Goal: Transaction & Acquisition: Subscribe to service/newsletter

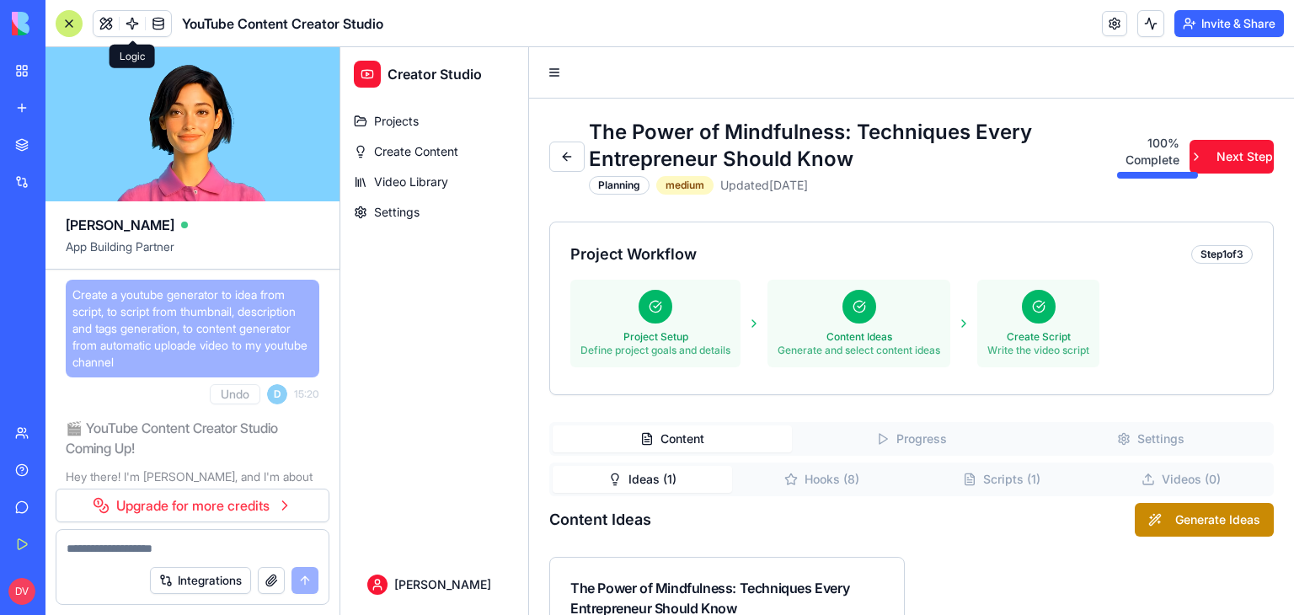
scroll to position [29678, 0]
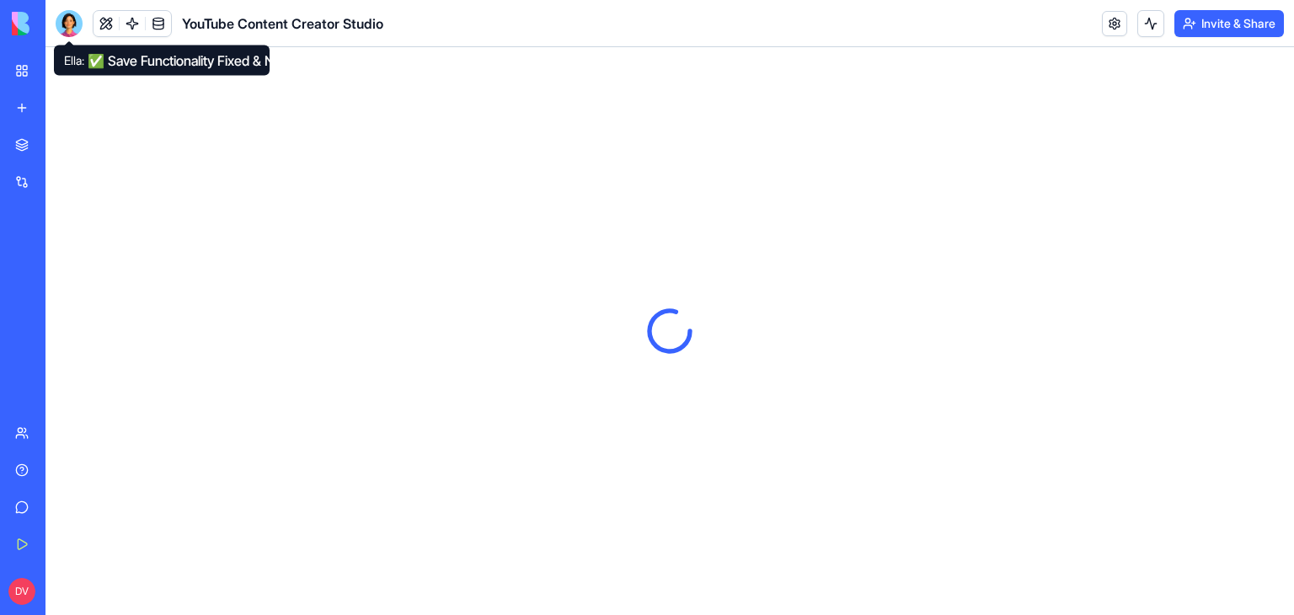
click at [67, 26] on div at bounding box center [69, 23] width 27 height 27
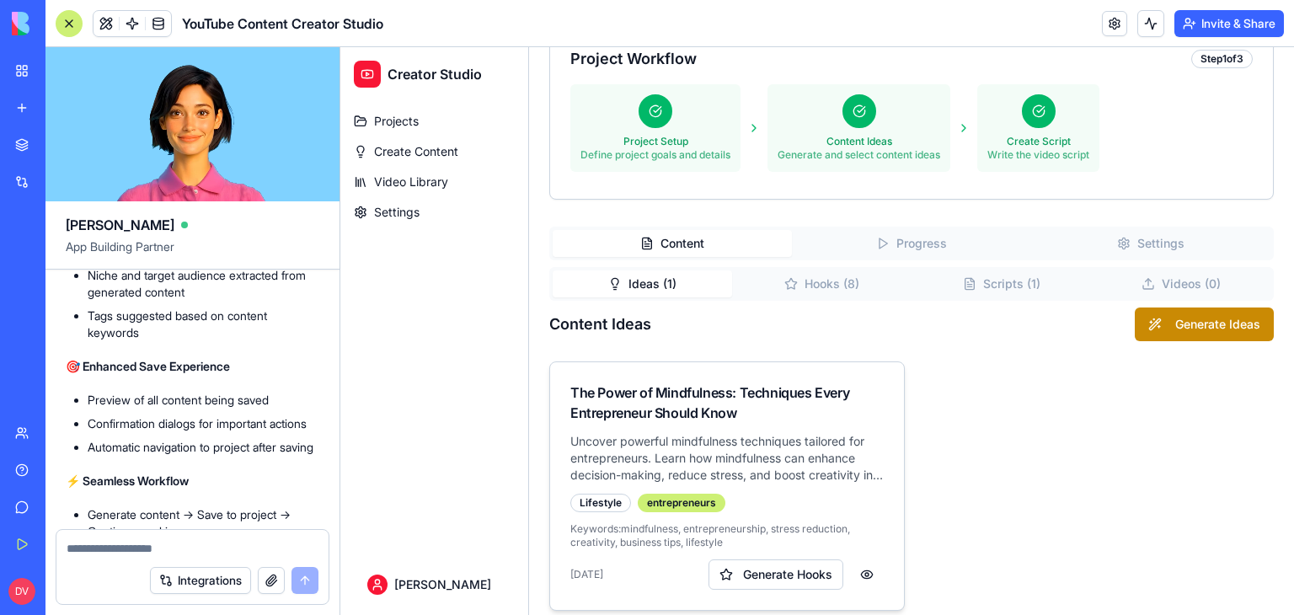
scroll to position [210, 0]
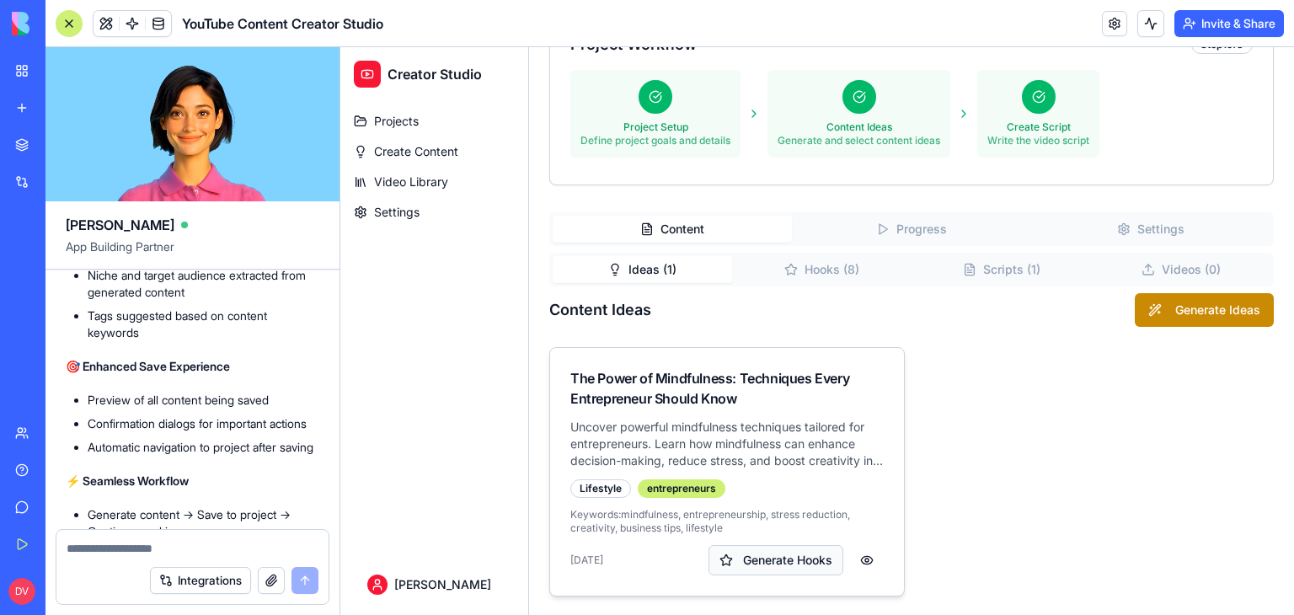
click at [797, 559] on button "Generate Hooks" at bounding box center [776, 560] width 135 height 30
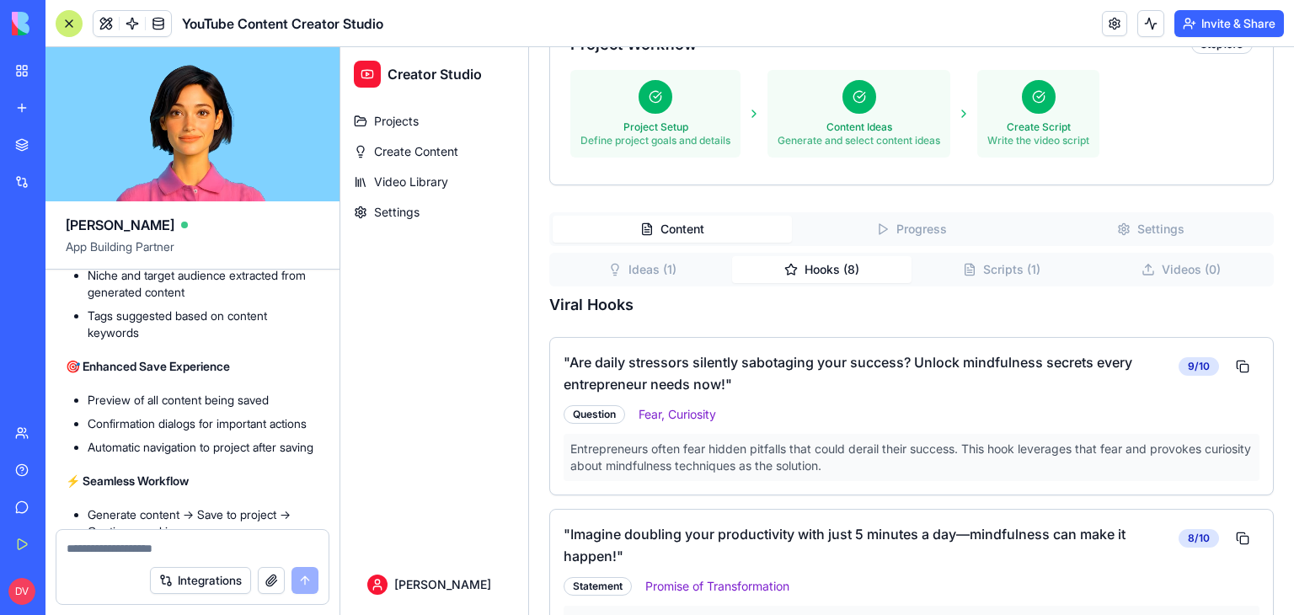
click at [849, 264] on button "Hooks ( 8 )" at bounding box center [821, 269] width 179 height 27
click at [992, 267] on button "Scripts ( 1 )" at bounding box center [1001, 269] width 179 height 27
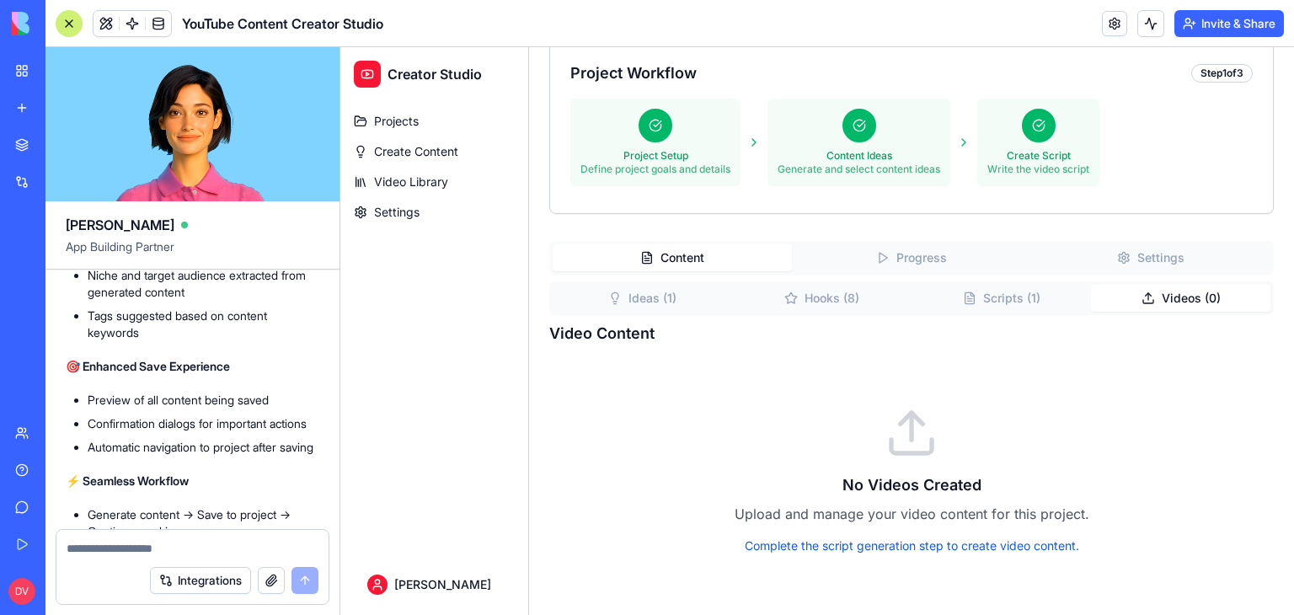
scroll to position [180, 0]
click at [1163, 275] on div "Content Progress Settings Ideas ( 1 ) Hooks ( 8 ) Scripts ( 1 ) Videos ( 0 ) Vi…" at bounding box center [911, 419] width 725 height 354
click at [1035, 312] on div "Ideas ( 1 ) Hooks ( 8 ) Scripts ( 1 ) Videos ( 0 )" at bounding box center [911, 299] width 725 height 34
click at [1018, 303] on button "Scripts ( 1 )" at bounding box center [1001, 299] width 179 height 27
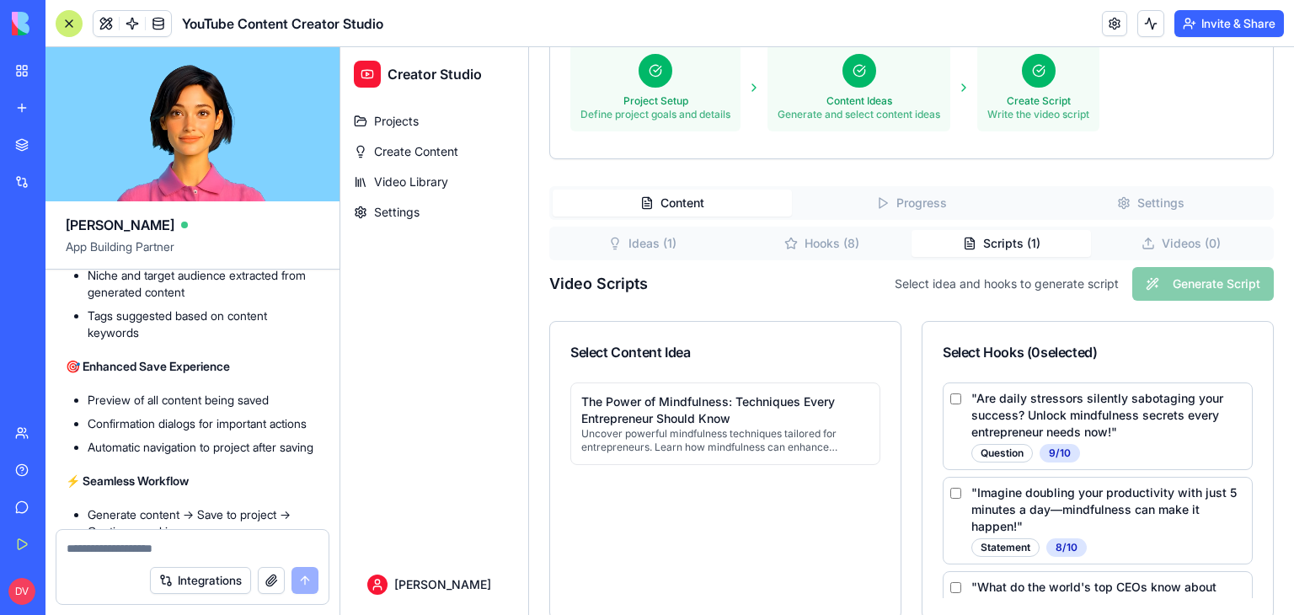
scroll to position [265, 0]
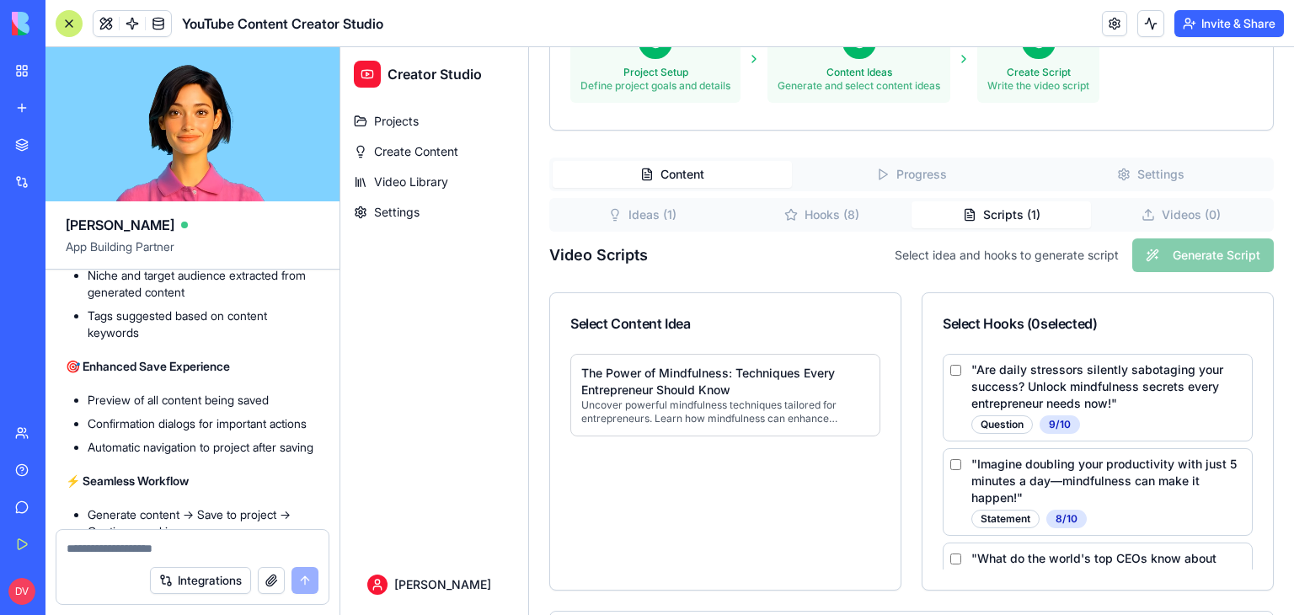
click at [772, 426] on div "The Power of Mindfulness: Techniques Every Entrepreneur Should Know Uncover pow…" at bounding box center [725, 395] width 310 height 83
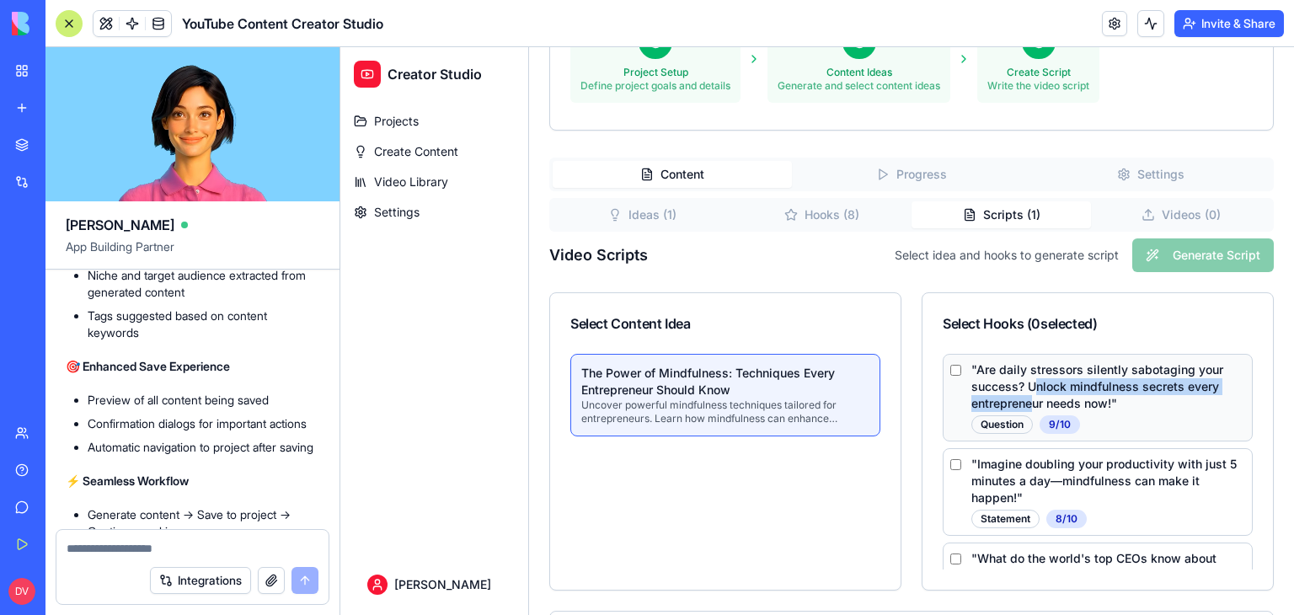
click at [1024, 393] on p "" Are daily stressors silently sabotaging your success? Unlock mindfulness secr…" at bounding box center [1108, 386] width 274 height 51
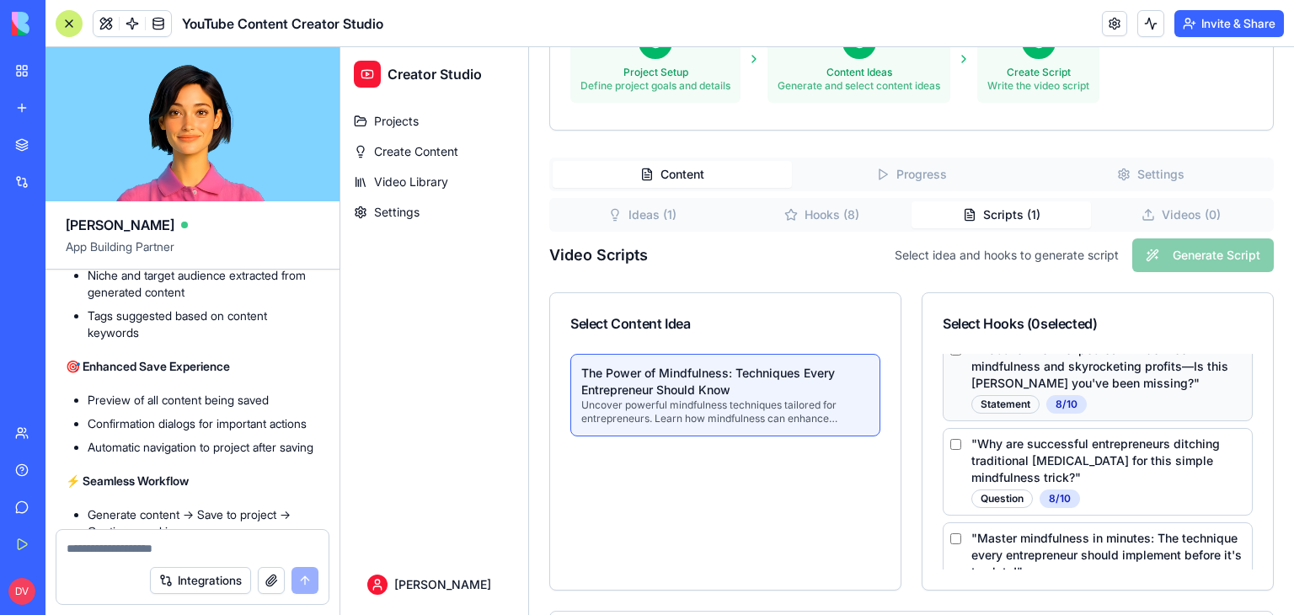
scroll to position [527, 0]
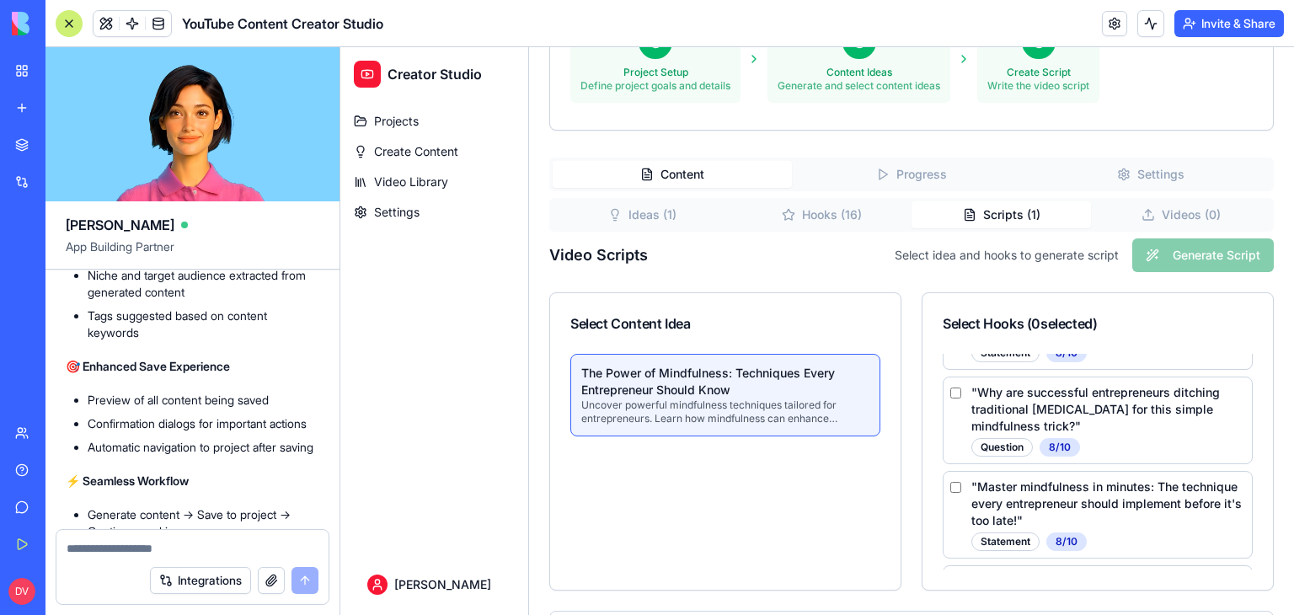
click at [1170, 257] on div "Select idea and hooks to generate script Generate Script" at bounding box center [1084, 255] width 379 height 34
click at [943, 409] on div "" Why are successful entrepreneurs ditching traditional [MEDICAL_DATA] for this…" at bounding box center [1098, 421] width 310 height 88
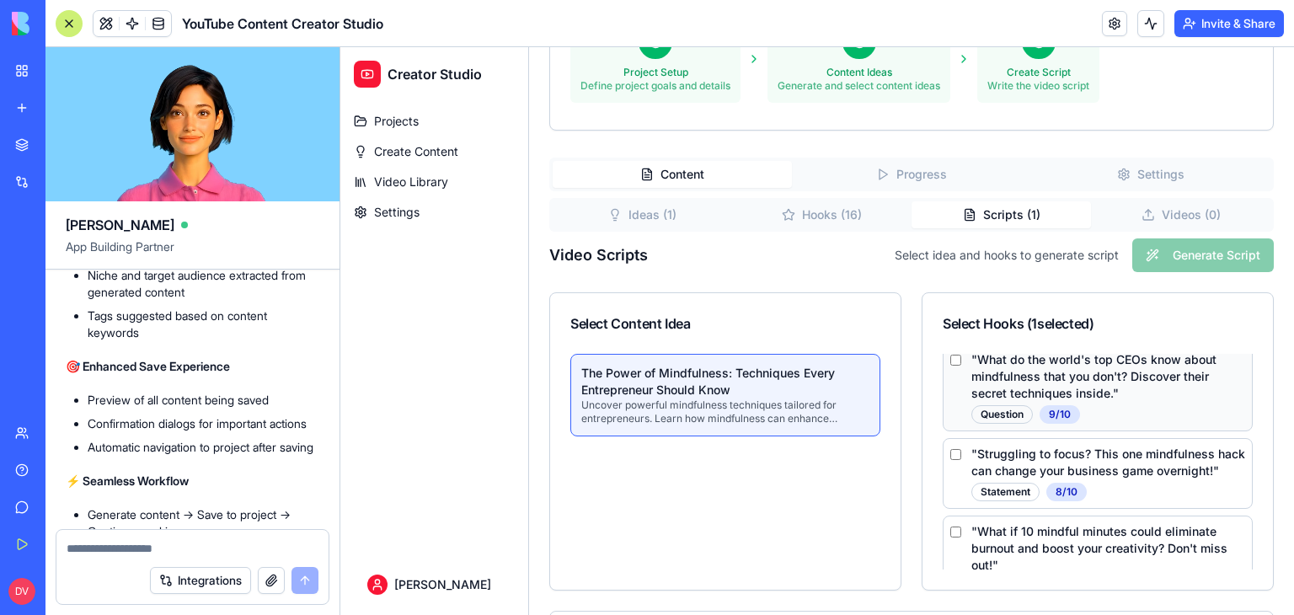
scroll to position [190, 0]
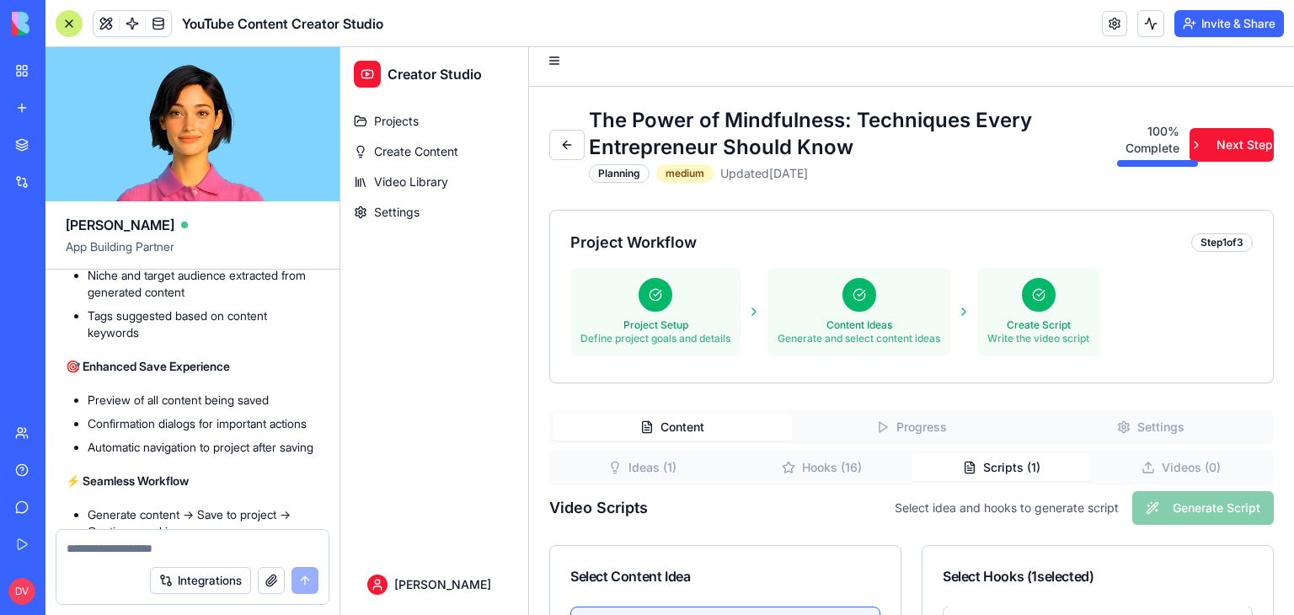
click at [1163, 261] on div "Project Workflow Step 1 of 3 Project Setup Define project goals and details Con…" at bounding box center [911, 297] width 723 height 172
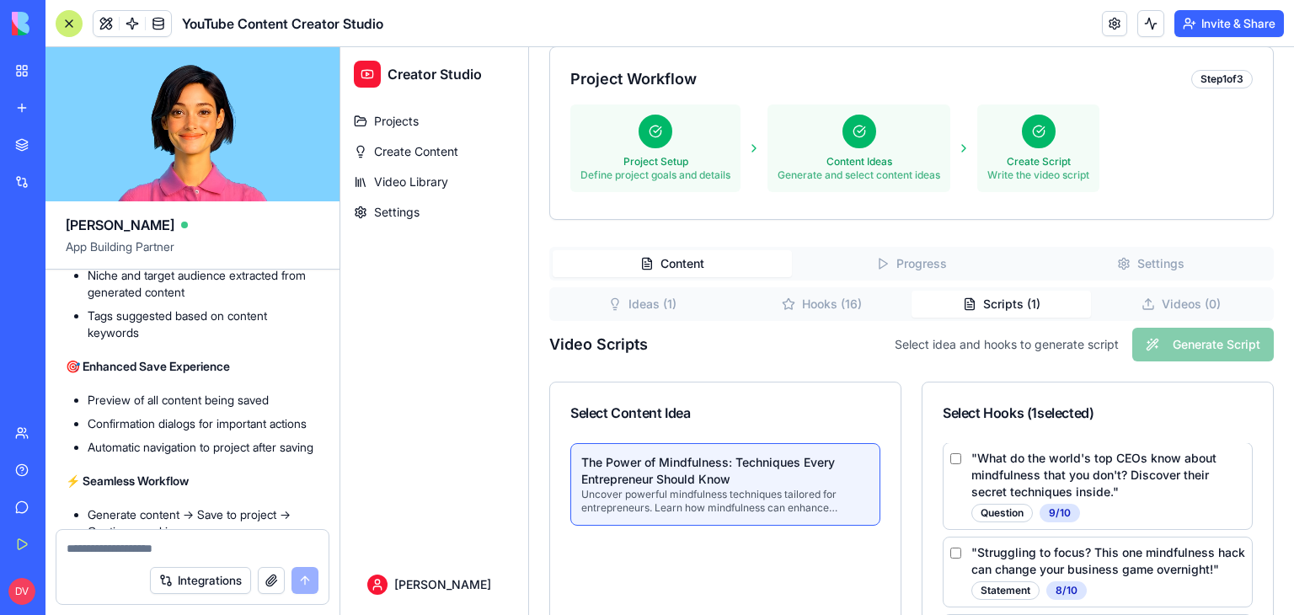
scroll to position [265, 0]
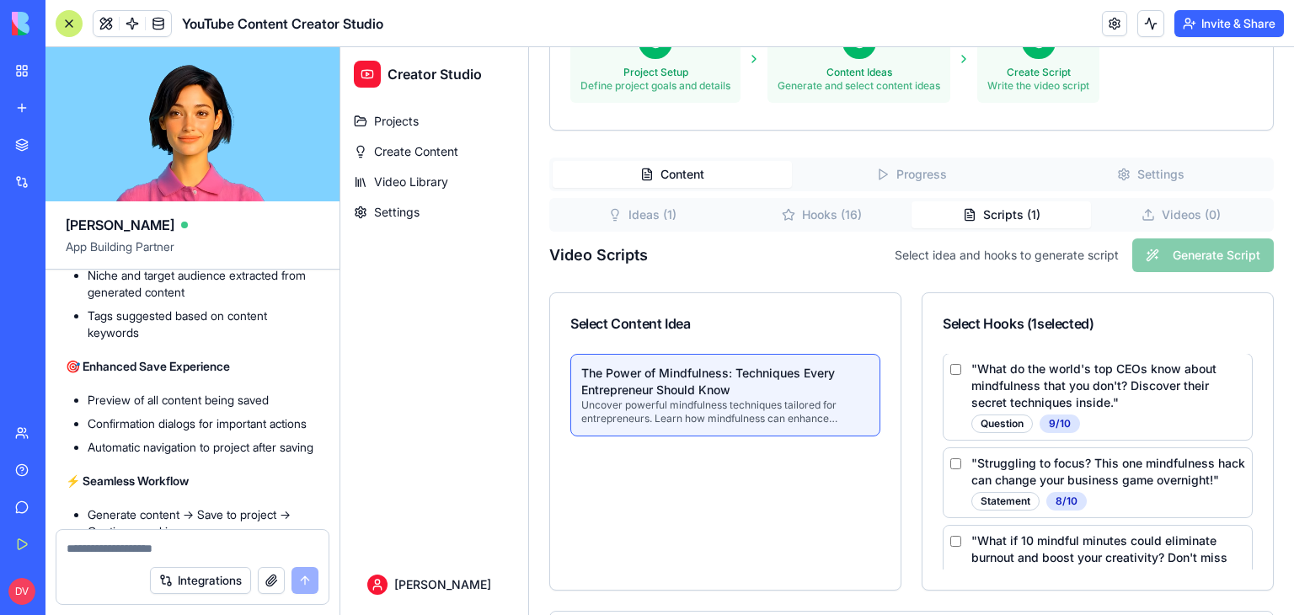
click at [1179, 260] on div "Select idea and hooks to generate script Generate Script" at bounding box center [1084, 255] width 379 height 34
click at [954, 377] on div "" What do the world's top CEOs know about mindfulness that you don't? Discover …" at bounding box center [1098, 397] width 310 height 88
click at [761, 404] on p "Uncover powerful mindfulness techniques tailored for entrepreneurs. Learn how m…" at bounding box center [725, 411] width 288 height 27
click at [976, 375] on p "" What do the world's top CEOs know about mindfulness that you don't? Discover …" at bounding box center [1108, 386] width 274 height 51
click at [1145, 270] on div "Select idea and hooks to generate script Generate Script" at bounding box center [1084, 255] width 379 height 34
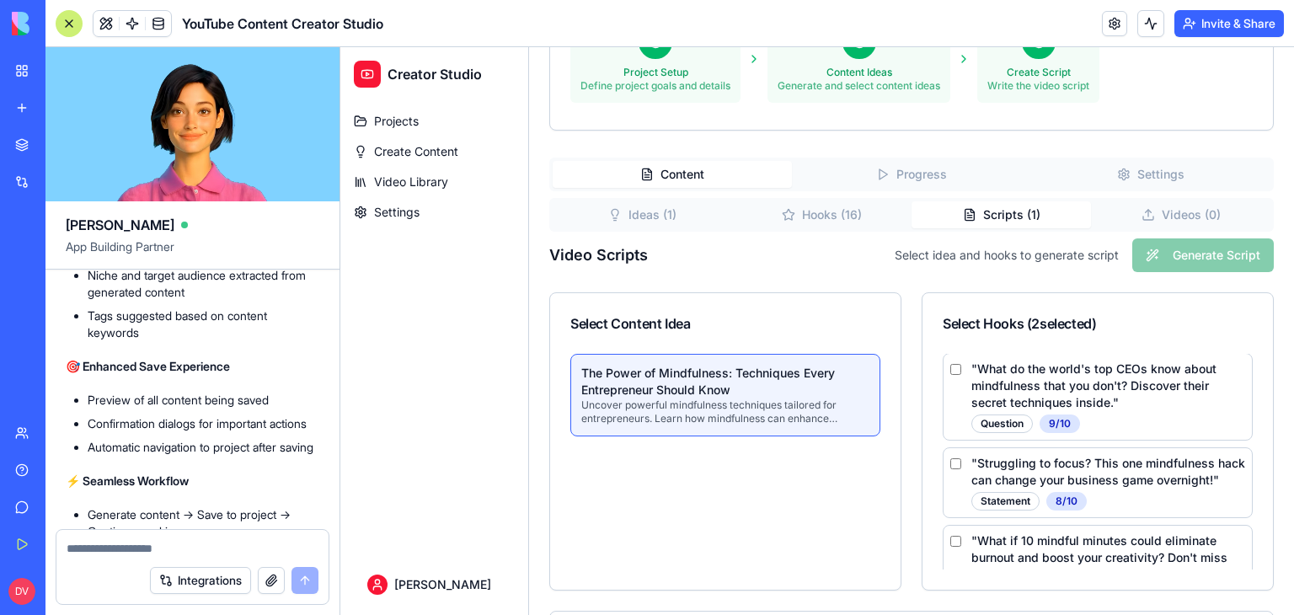
click at [1158, 255] on div "Select idea and hooks to generate script Generate Script" at bounding box center [1084, 255] width 379 height 34
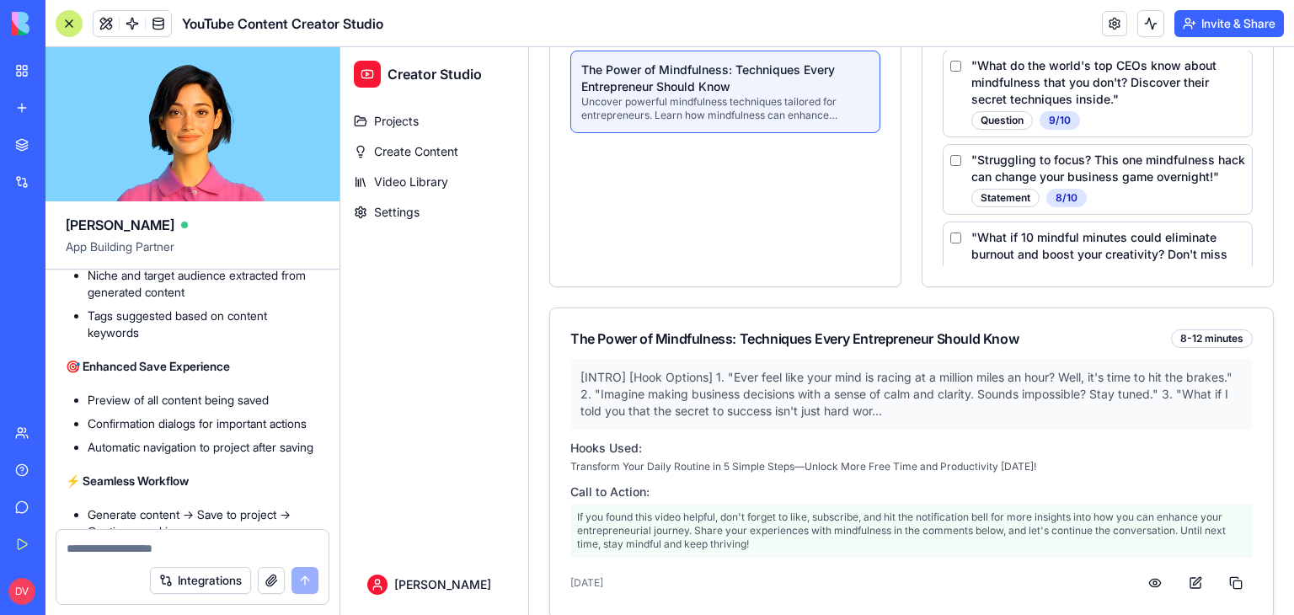
scroll to position [591, 0]
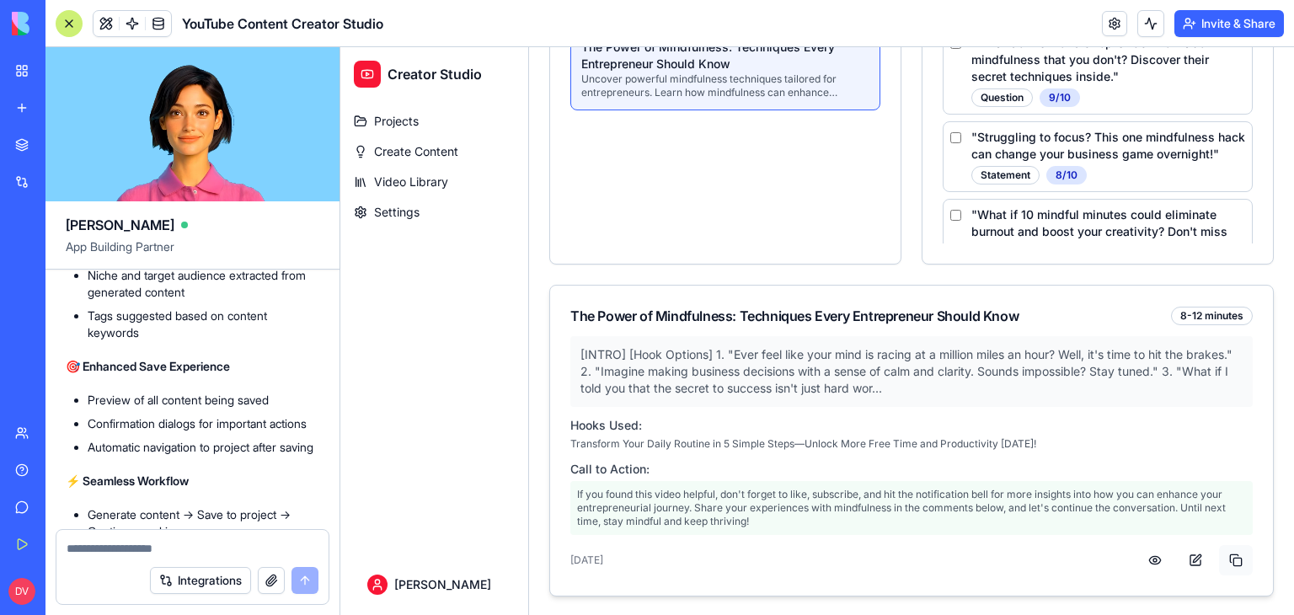
click at [1227, 562] on button at bounding box center [1236, 560] width 34 height 30
click at [696, 388] on div "[INTRO] [Hook Options] 1. "Ever feel like your mind is racing at a million mile…" at bounding box center [911, 371] width 682 height 71
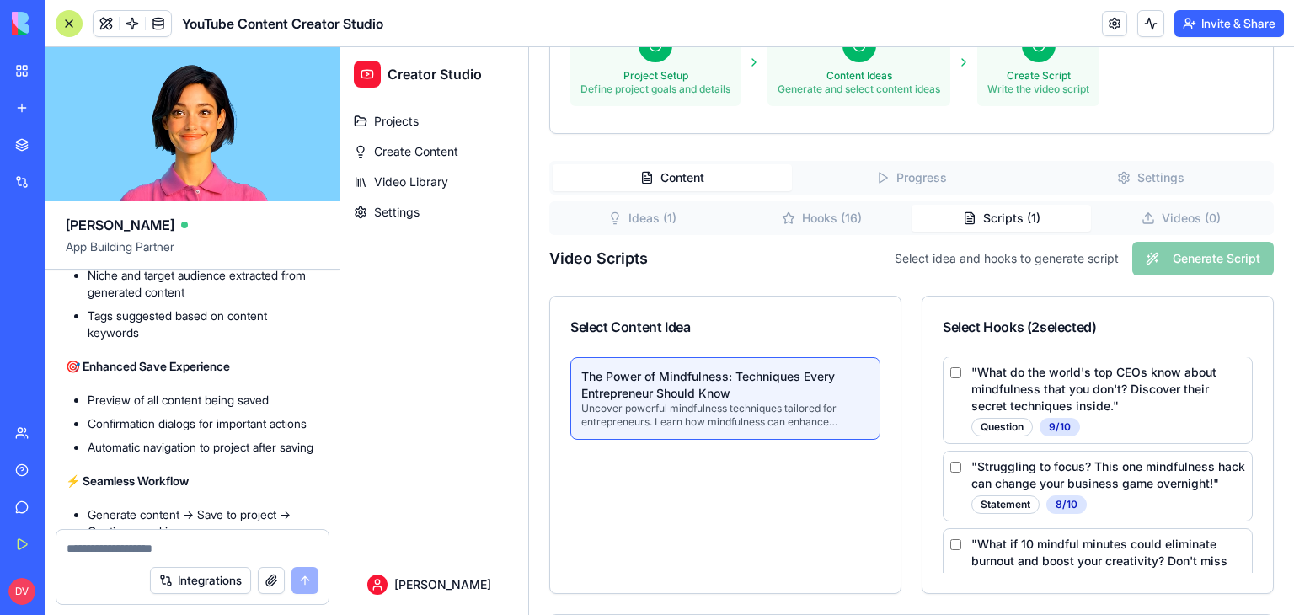
scroll to position [254, 0]
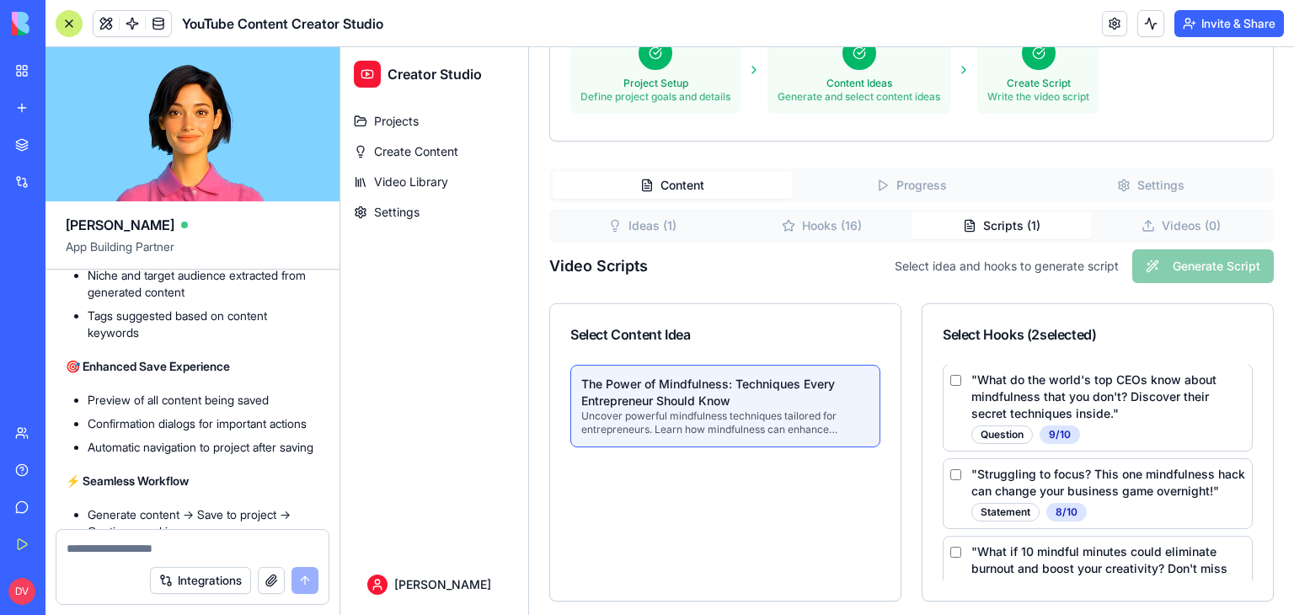
click at [251, 548] on textarea at bounding box center [193, 548] width 252 height 17
type textarea "**********"
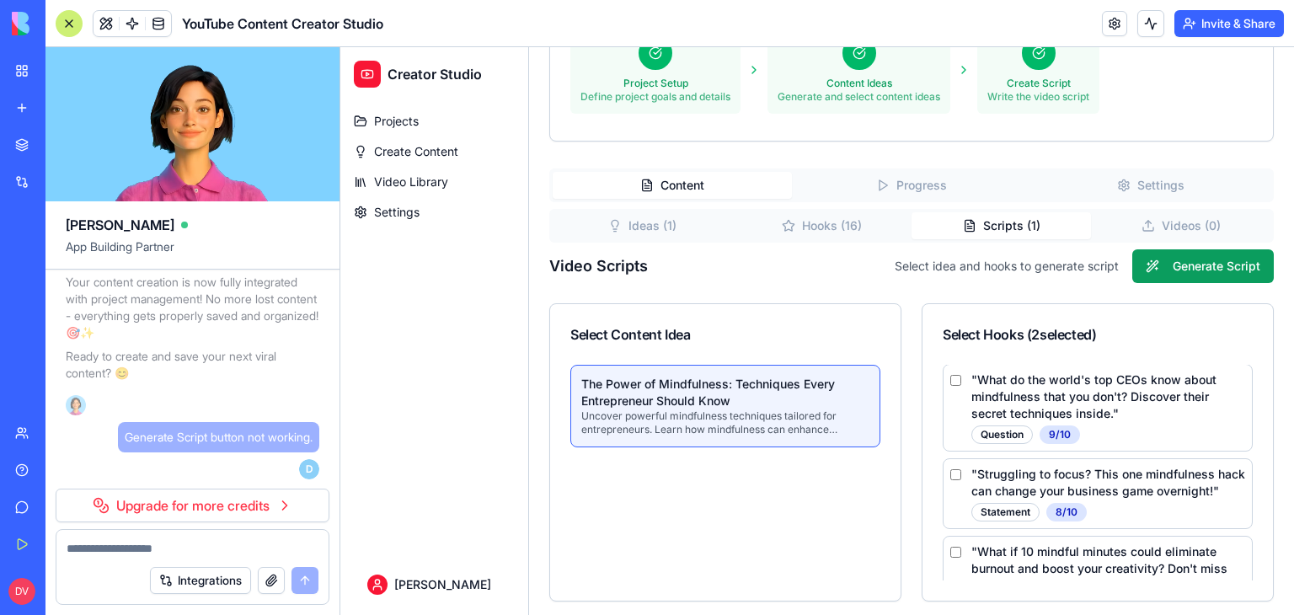
scroll to position [0, 0]
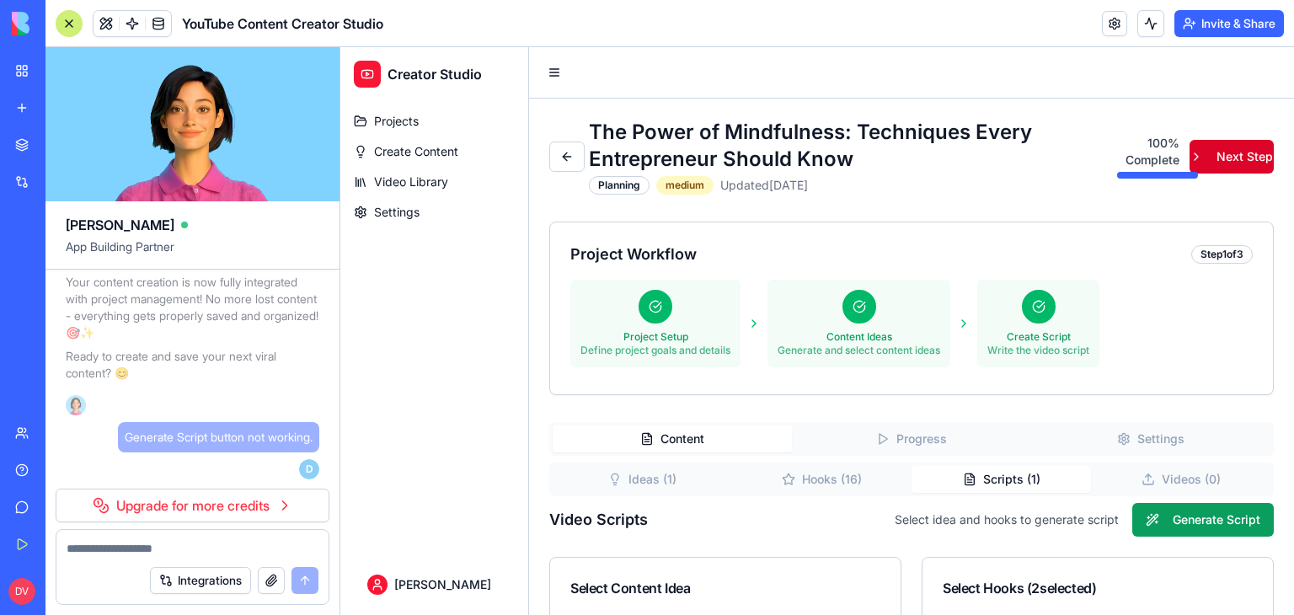
click at [1222, 156] on button "Next Step" at bounding box center [1232, 157] width 84 height 34
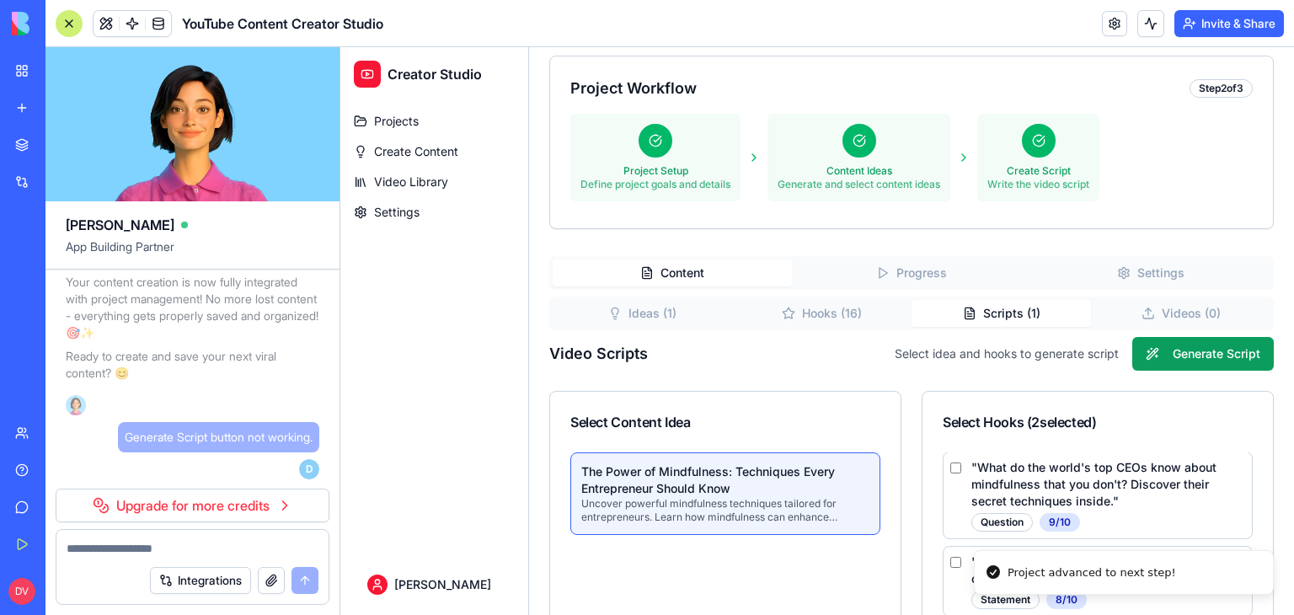
scroll to position [421, 0]
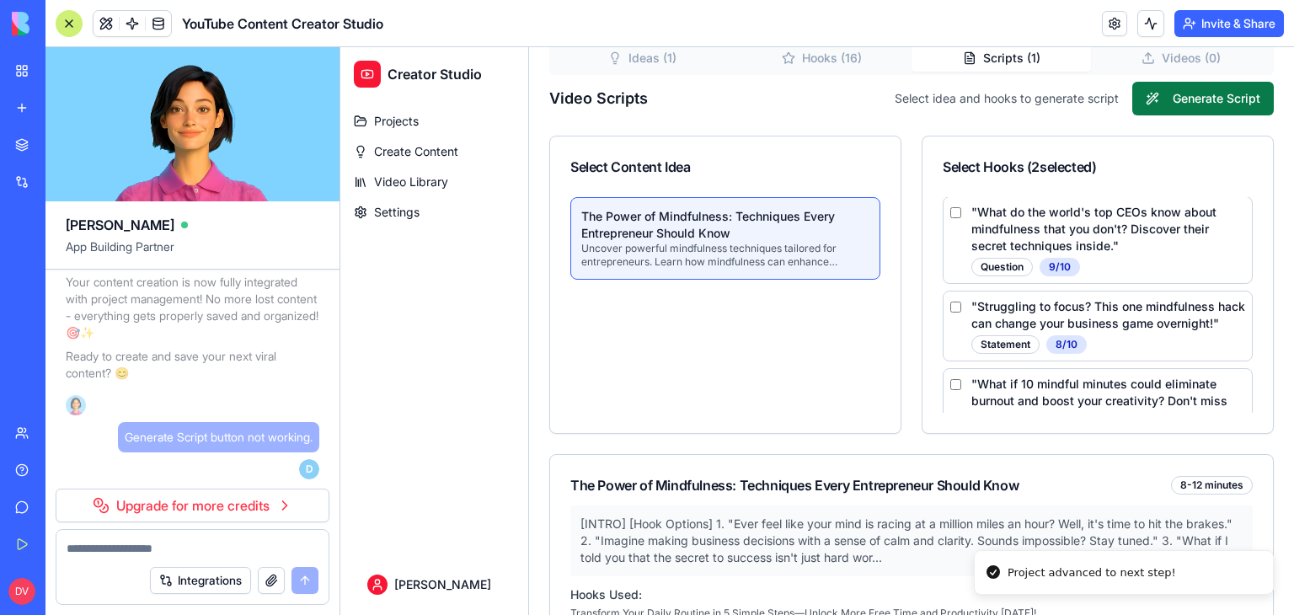
click at [1169, 96] on button "Generate Script" at bounding box center [1203, 99] width 142 height 34
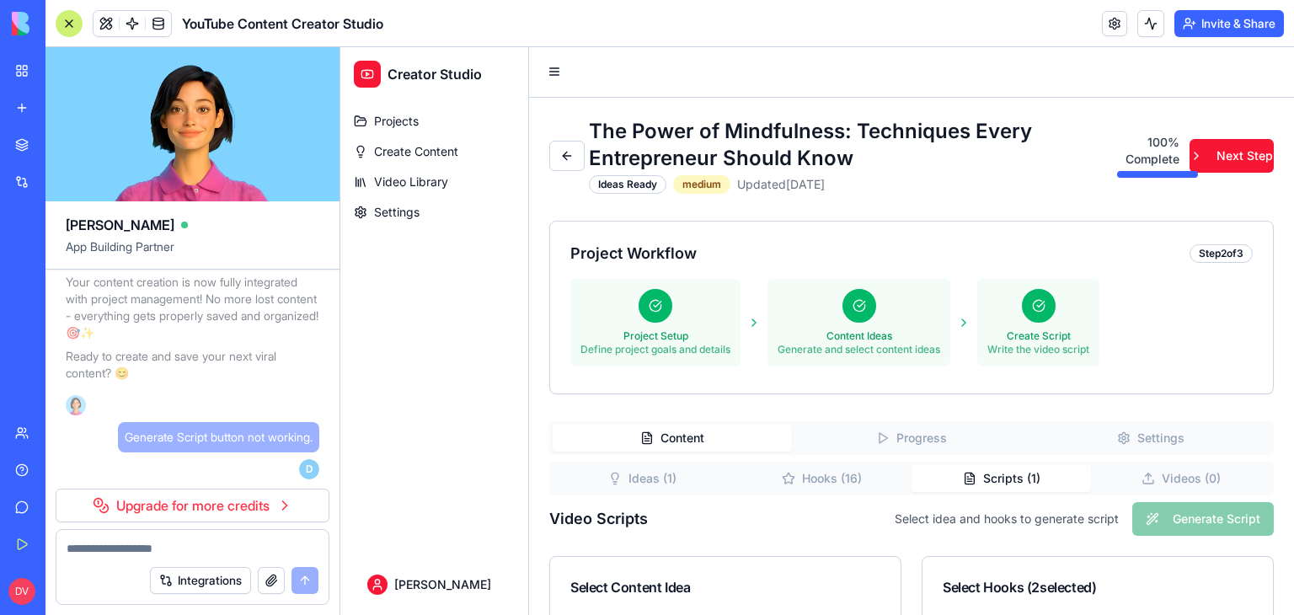
scroll to position [0, 0]
click at [85, 591] on button "Upgrade" at bounding box center [83, 591] width 63 height 27
click at [86, 591] on button "Upgrade" at bounding box center [83, 591] width 63 height 27
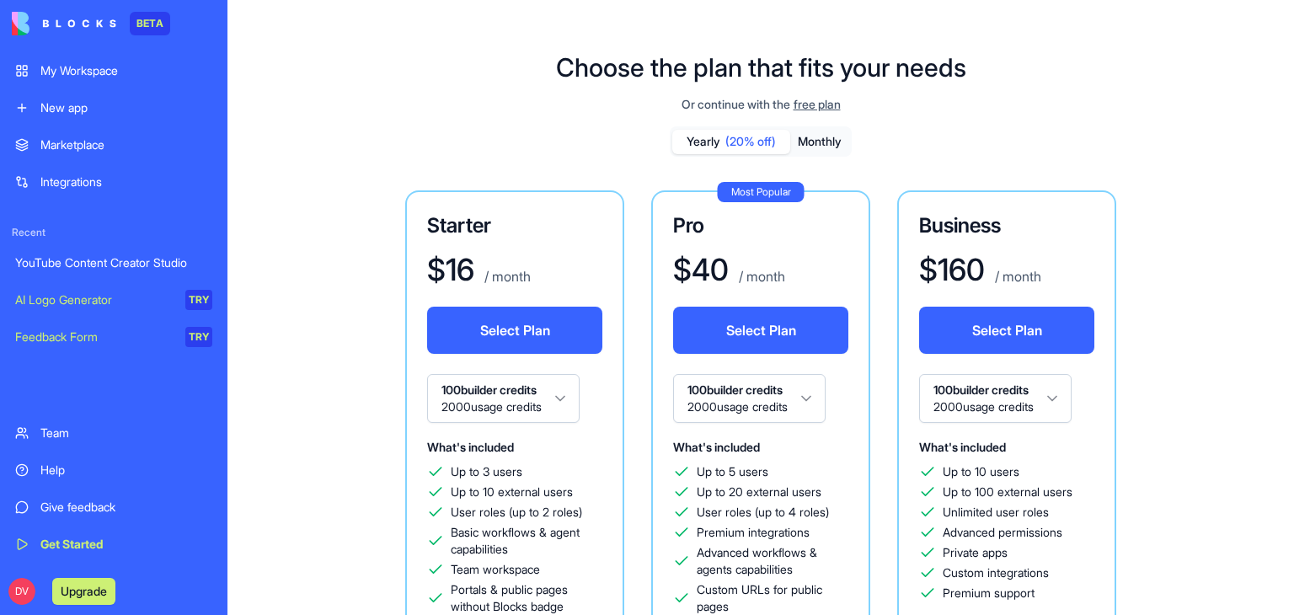
click at [829, 140] on button "Monthly" at bounding box center [819, 142] width 59 height 24
click at [757, 142] on span "(20% off)" at bounding box center [750, 141] width 51 height 17
click at [822, 105] on span "free plan" at bounding box center [817, 104] width 47 height 17
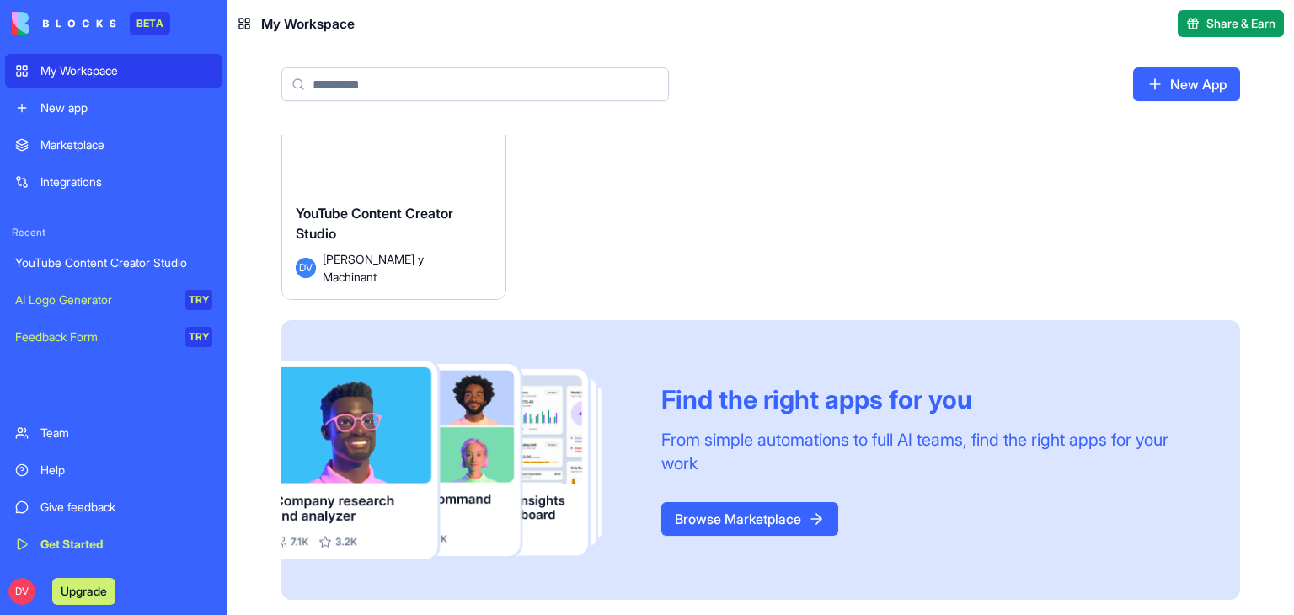
click at [421, 222] on span "YouTube Content Creator Studio" at bounding box center [375, 223] width 158 height 37
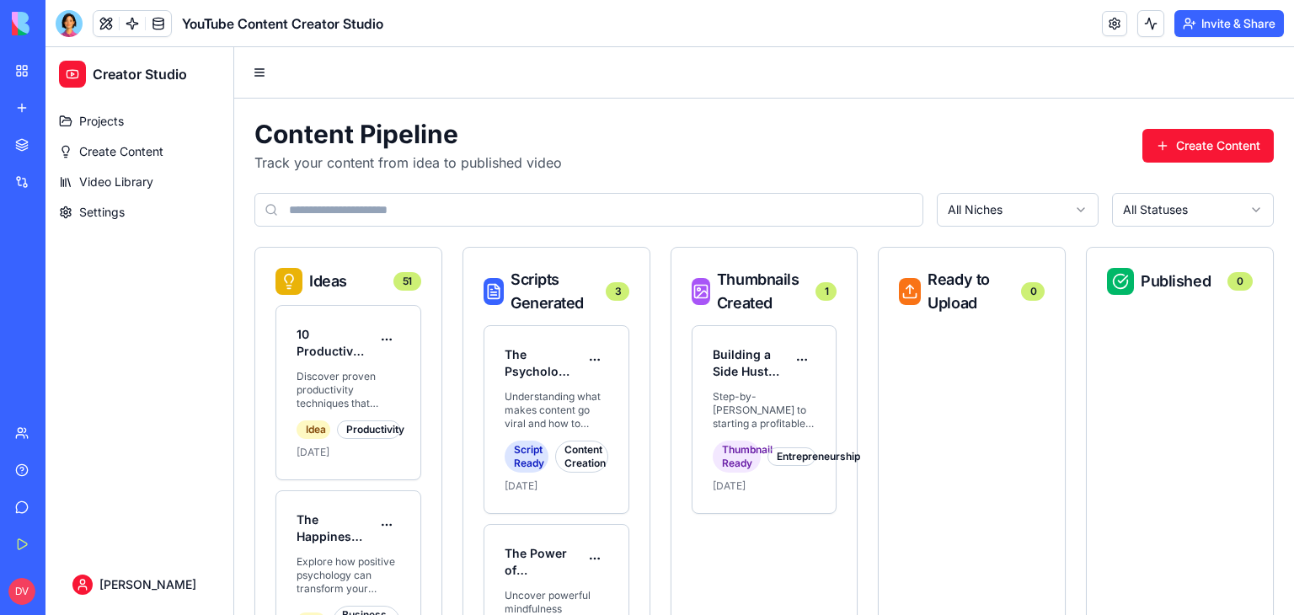
click at [99, 599] on button "Upgrade" at bounding box center [83, 591] width 63 height 27
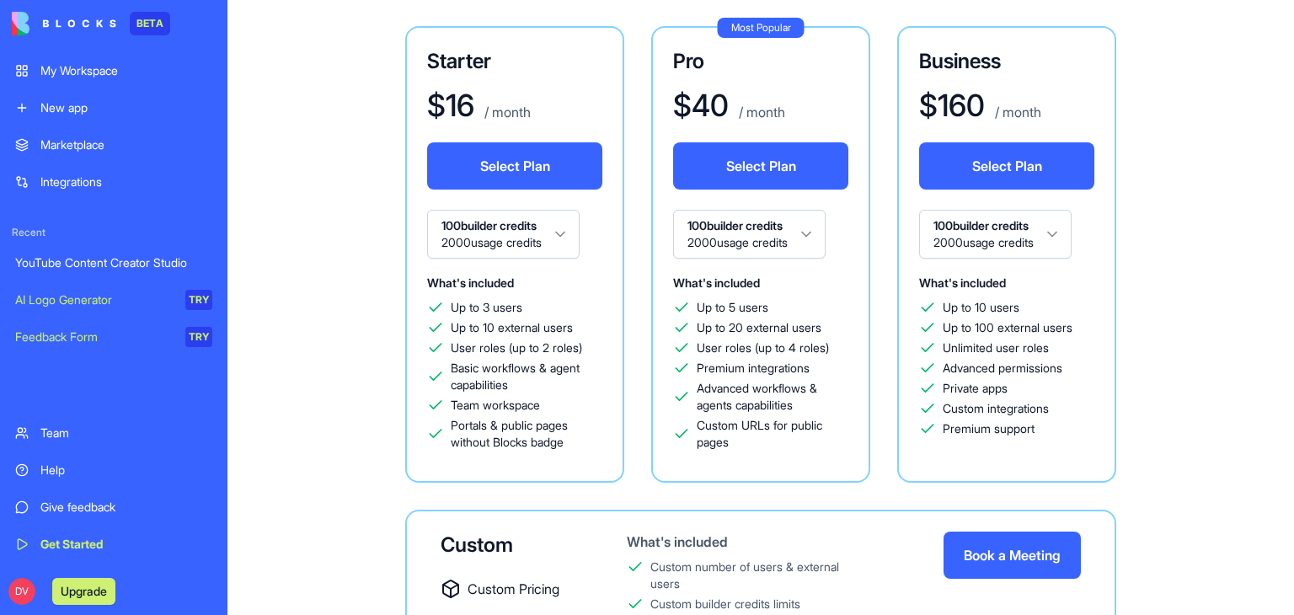
scroll to position [168, 0]
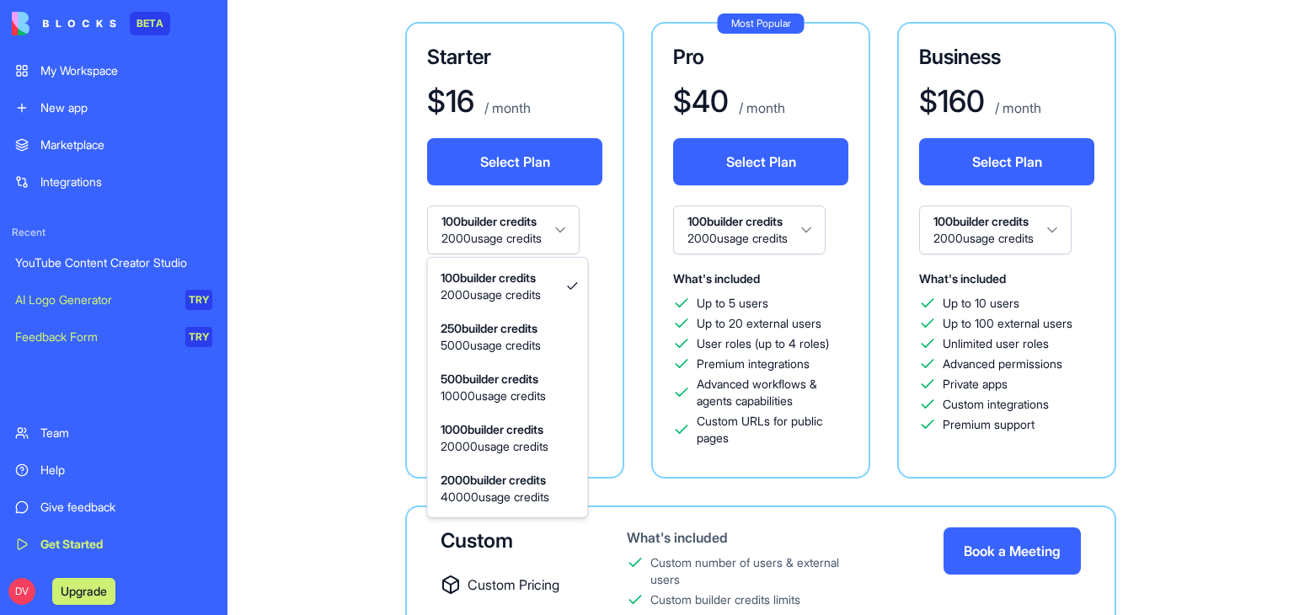
click at [535, 220] on html "BETA My Workspace New app Marketplace Integrations Recent YouTube Content Creat…" at bounding box center [647, 307] width 1294 height 615
click at [522, 223] on html "BETA My Workspace New app Marketplace Integrations Recent YouTube Content Creat…" at bounding box center [647, 307] width 1294 height 615
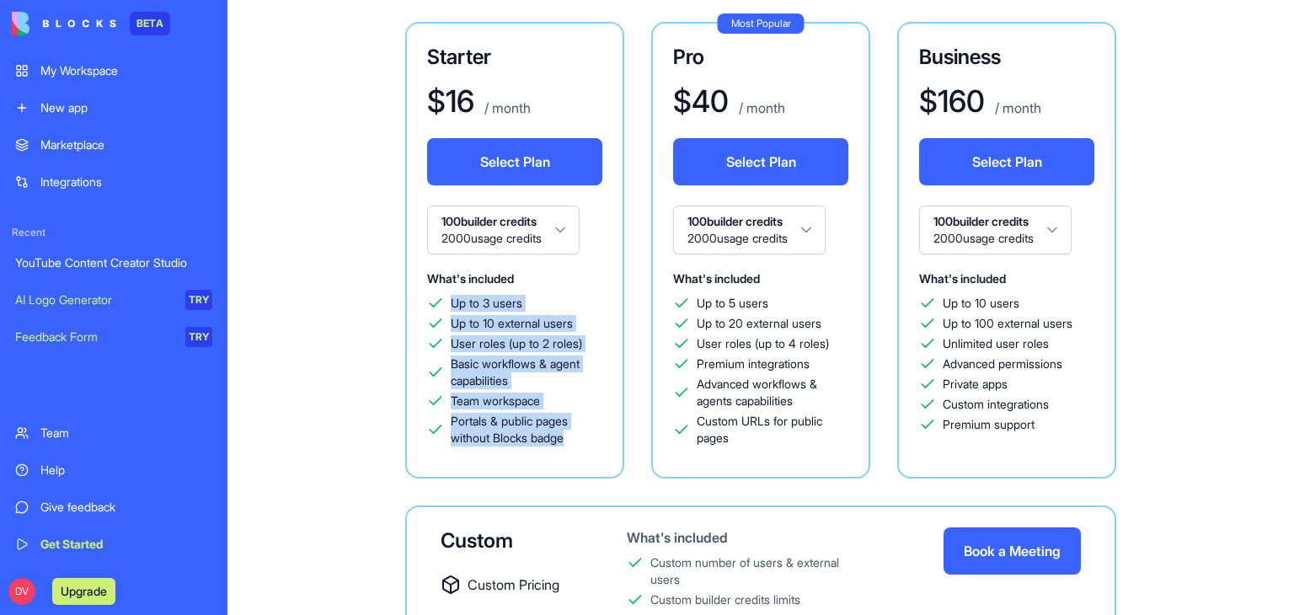
drag, startPoint x: 584, startPoint y: 441, endPoint x: 427, endPoint y: 302, distance: 210.0
click at [427, 302] on div "Up to 3 users Up to 10 external users User roles (up to 2 roles) Basic workflow…" at bounding box center [514, 371] width 175 height 152
